Goal: Register for event/course

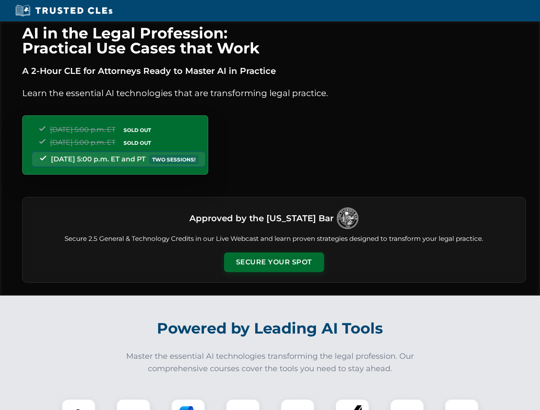
click at [273, 262] on button "Secure Your Spot" at bounding box center [274, 262] width 100 height 20
click at [79, 405] on img at bounding box center [78, 416] width 25 height 25
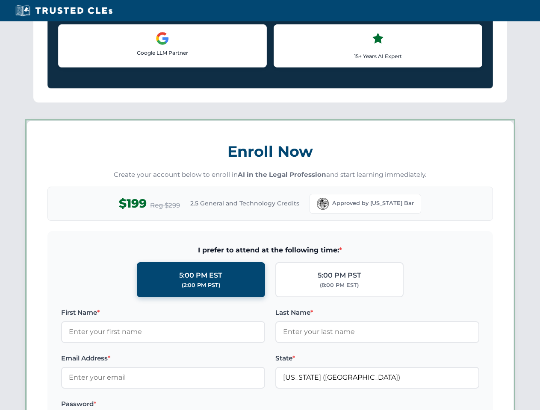
click at [188, 405] on label "Password *" at bounding box center [163, 404] width 204 height 10
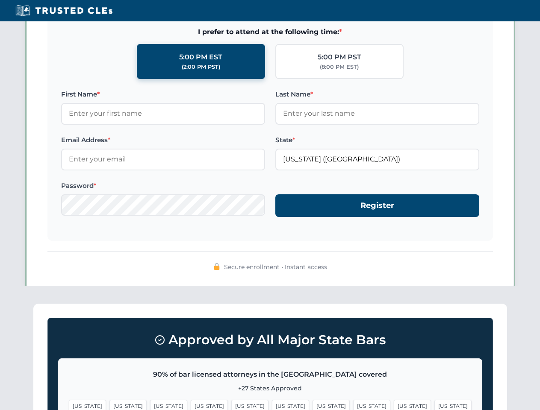
click at [393, 405] on span "[US_STATE]" at bounding box center [411, 406] width 37 height 12
